Goal: Complete application form: Complete application form

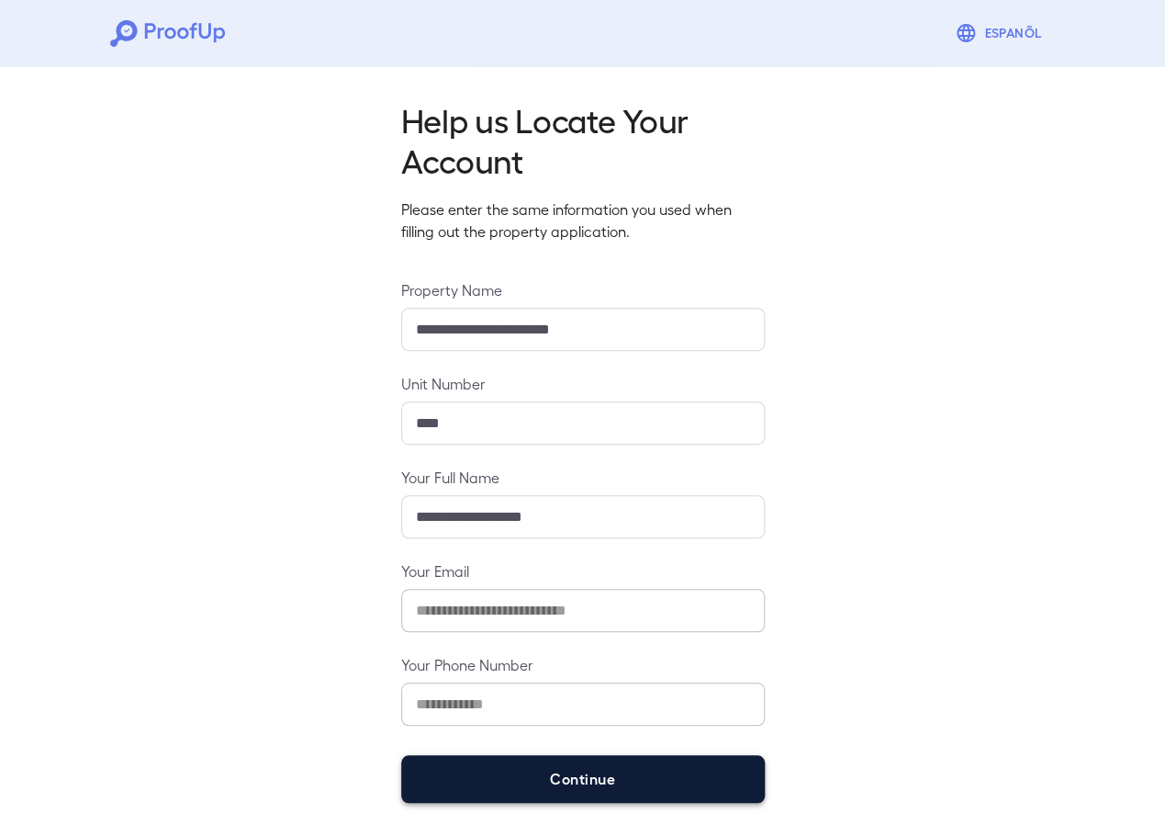
click at [623, 798] on button "Continue" at bounding box center [583, 779] width 364 height 48
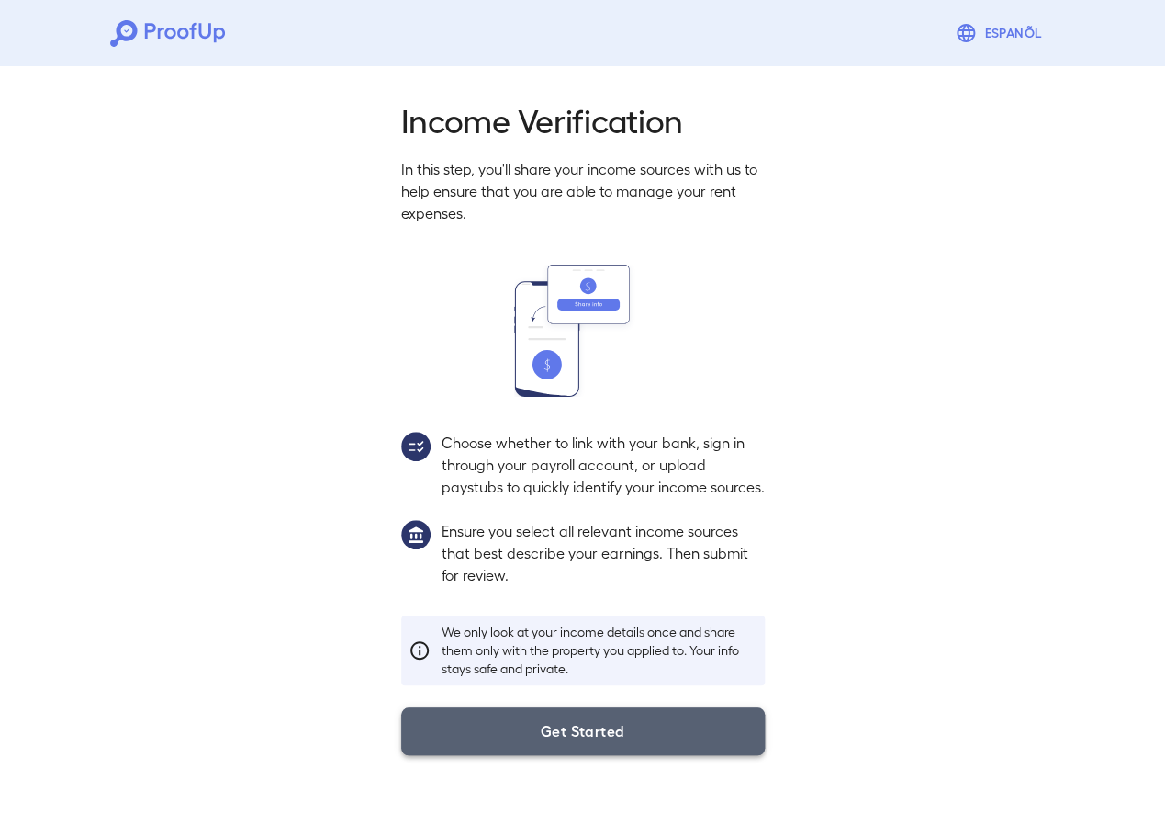
click at [641, 755] on button "Get Started" at bounding box center [583, 731] width 364 height 48
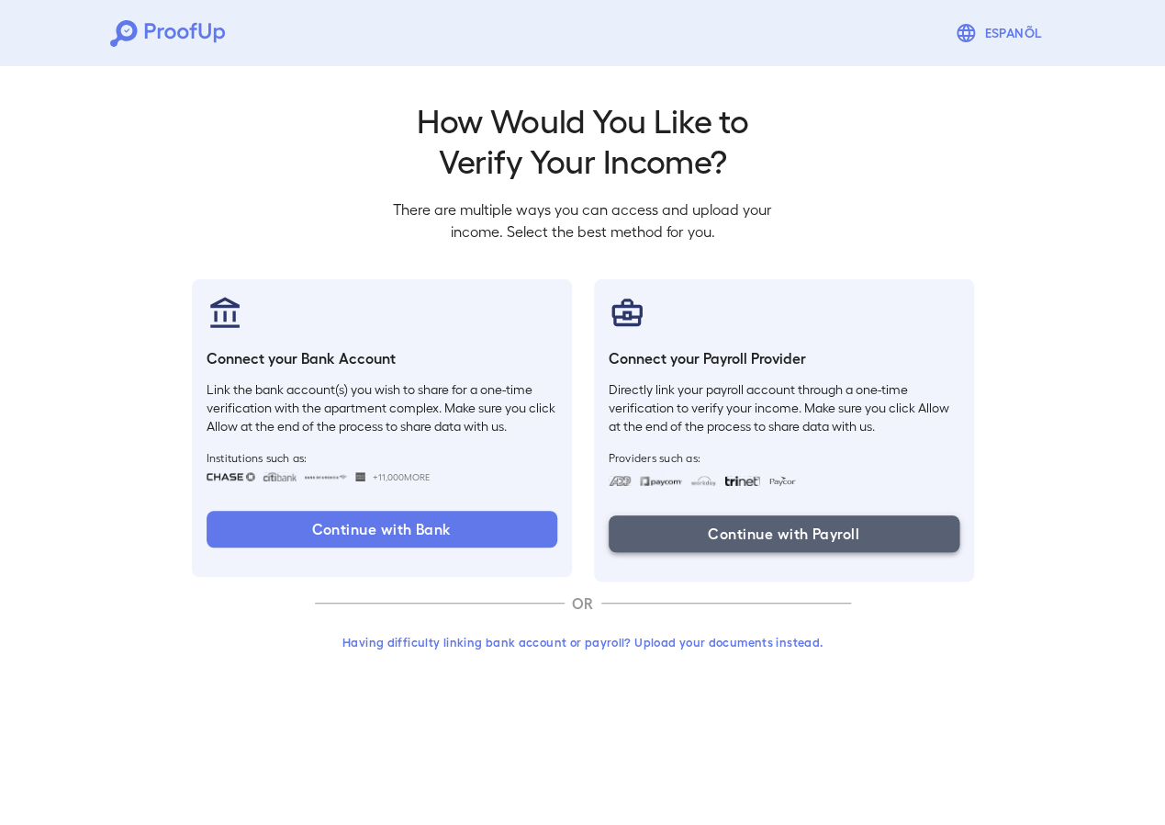
click at [773, 522] on button "Continue with Payroll" at bounding box center [784, 533] width 351 height 37
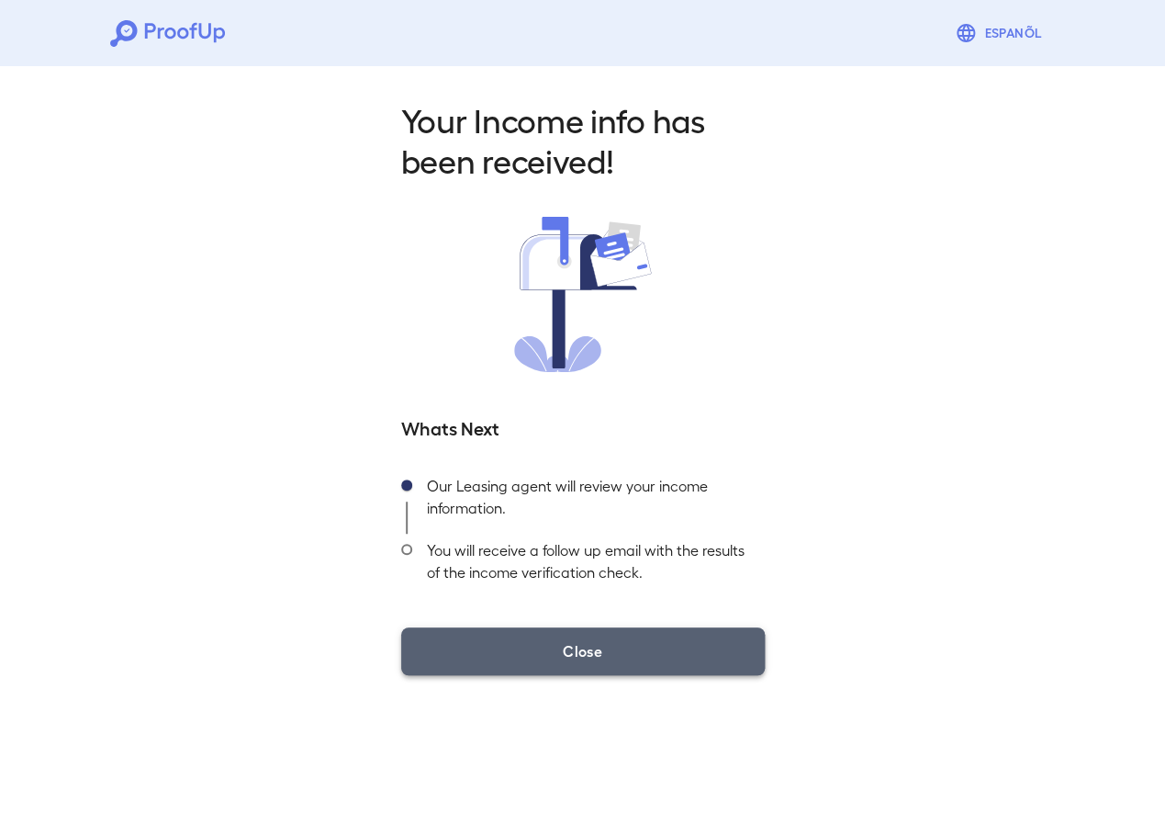
click at [610, 634] on button "Close" at bounding box center [583, 651] width 364 height 48
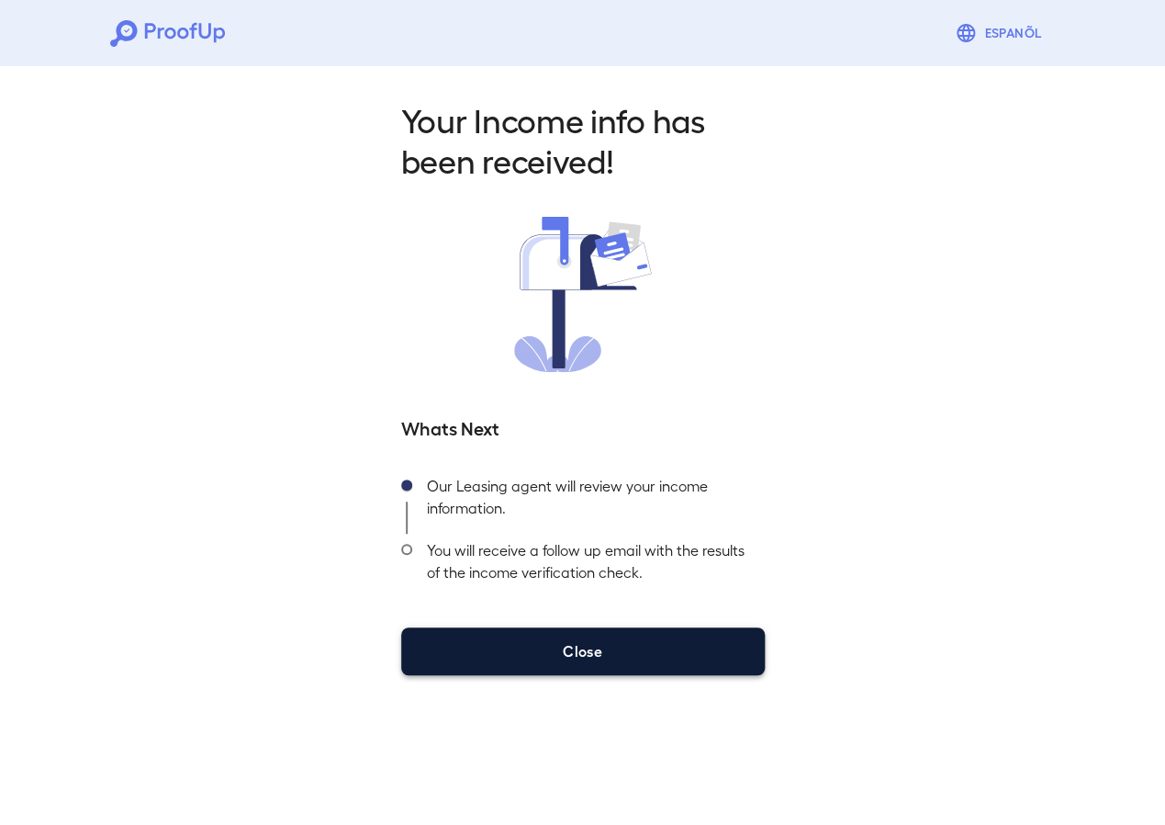
click at [530, 653] on button "Close" at bounding box center [583, 651] width 364 height 48
